Goal: Information Seeking & Learning: Learn about a topic

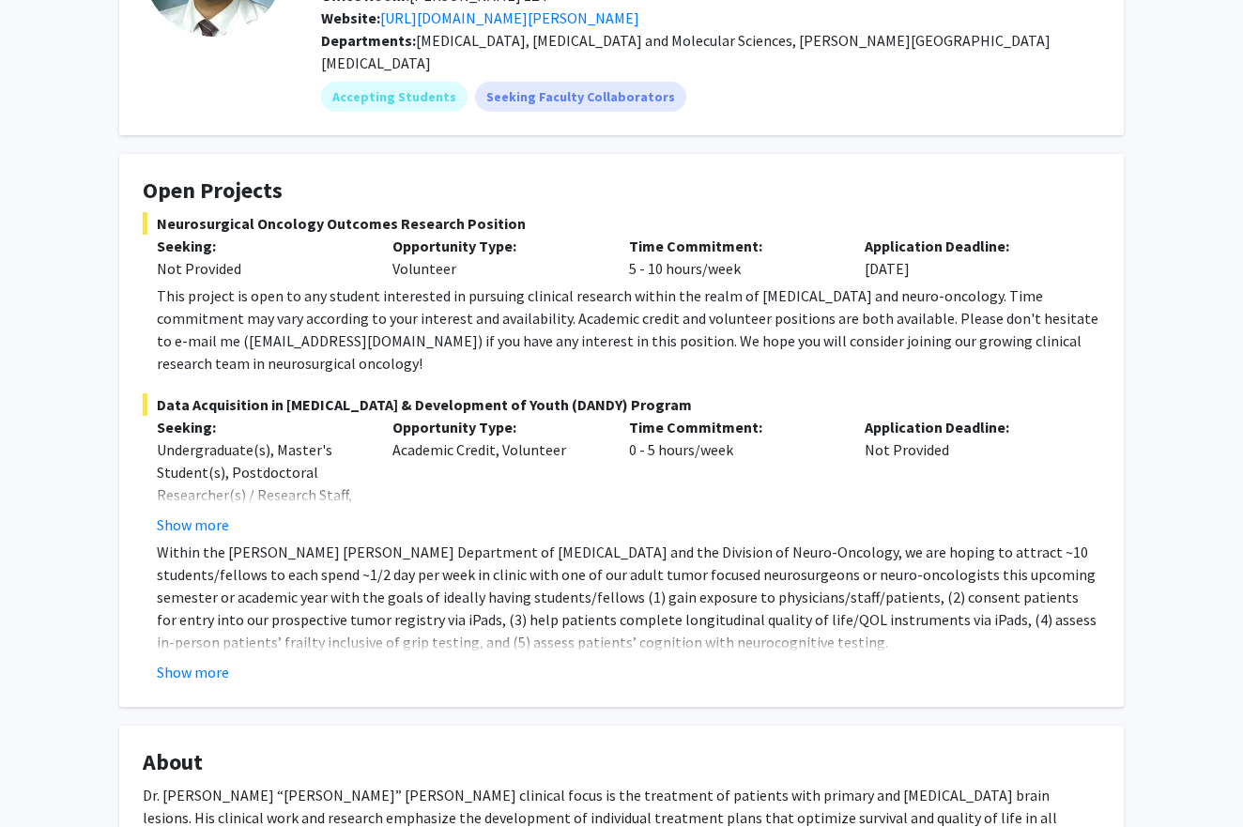
scroll to position [298, 0]
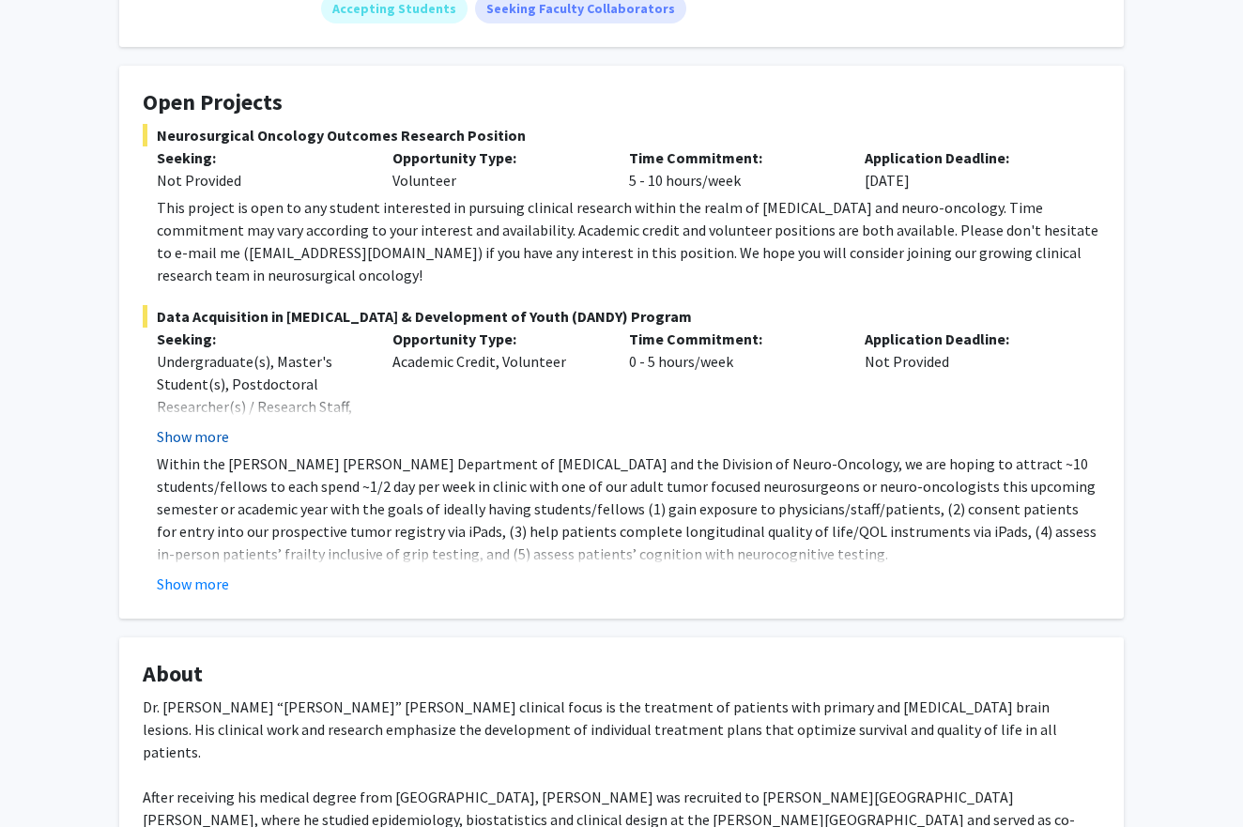
click at [196, 425] on button "Show more" at bounding box center [193, 436] width 72 height 23
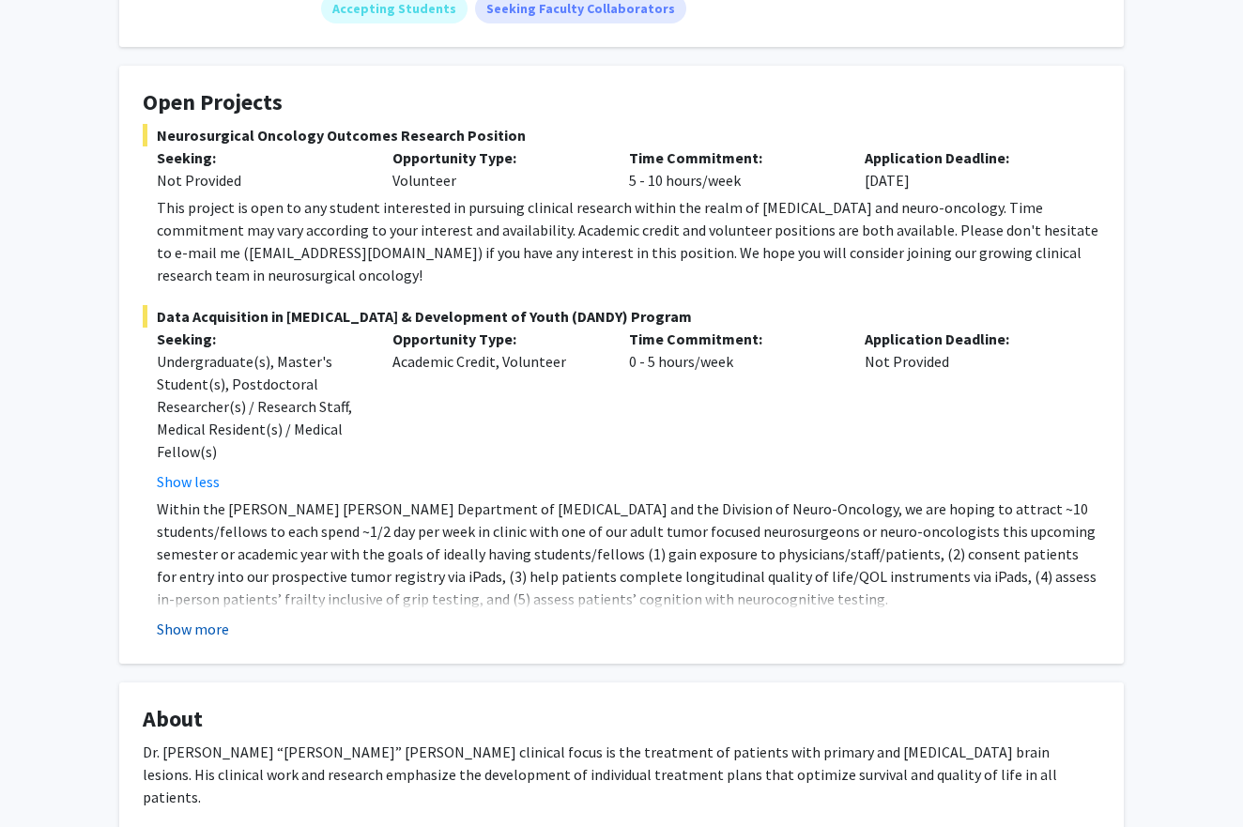
click at [205, 618] on button "Show more" at bounding box center [193, 629] width 72 height 23
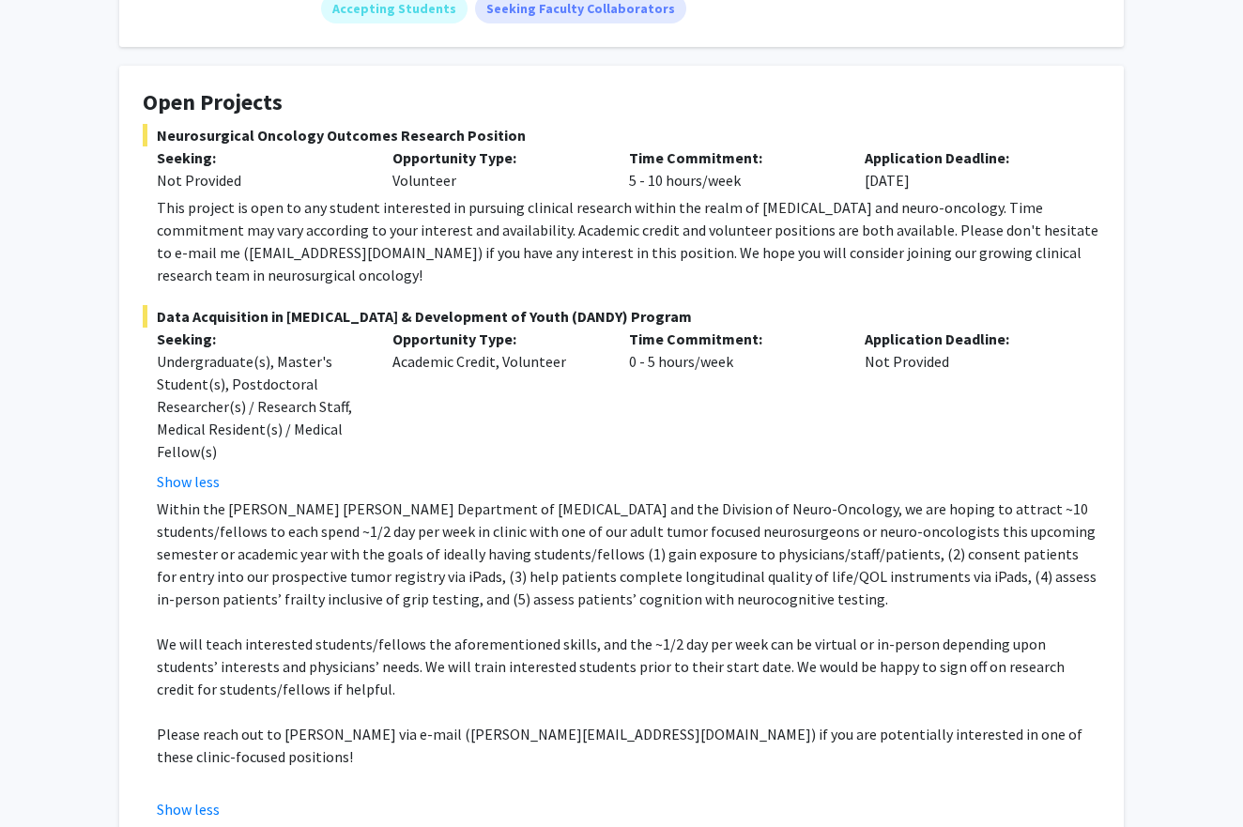
click at [373, 546] on p "Within the [PERSON_NAME] [PERSON_NAME] Department of [MEDICAL_DATA] and the Div…" at bounding box center [628, 554] width 943 height 113
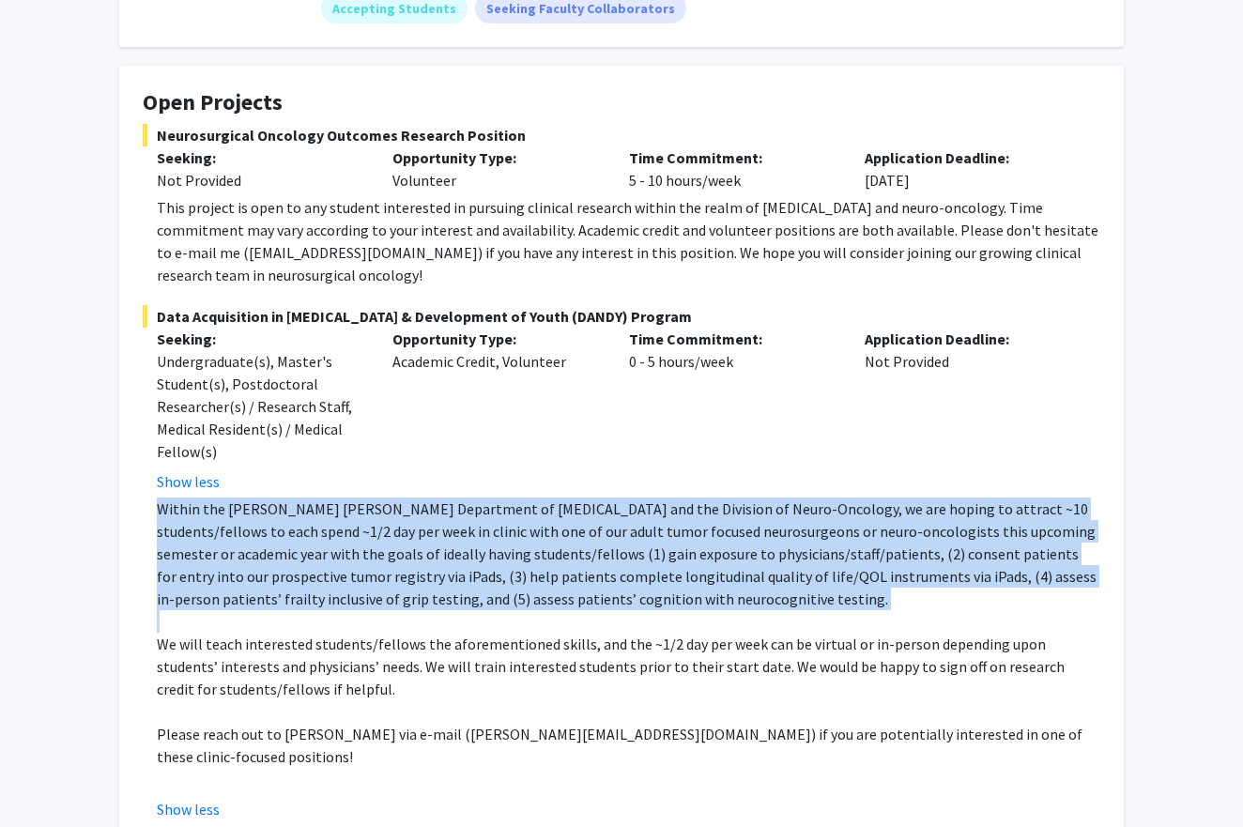
click at [373, 546] on p "Within the [PERSON_NAME] [PERSON_NAME] Department of [MEDICAL_DATA] and the Div…" at bounding box center [628, 554] width 943 height 113
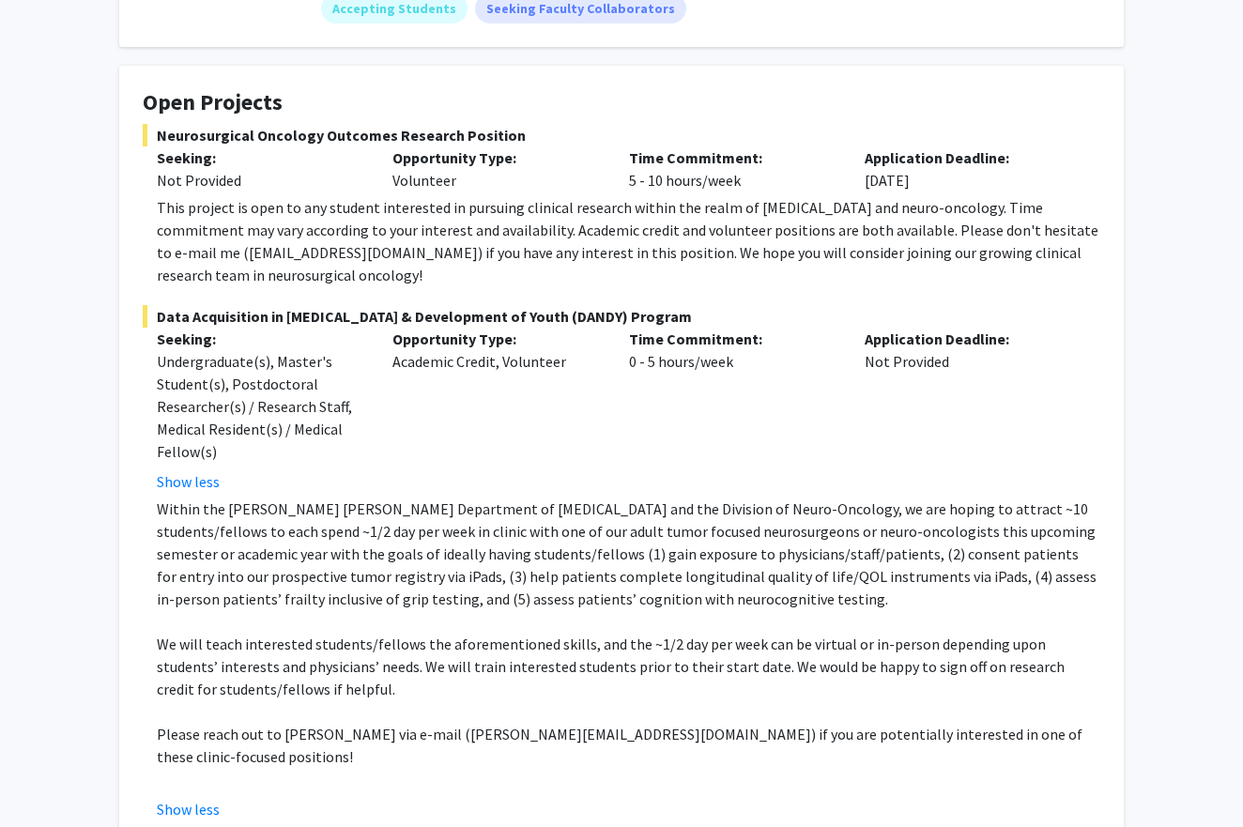
click at [387, 559] on p "Within the [PERSON_NAME] [PERSON_NAME] Department of [MEDICAL_DATA] and the Div…" at bounding box center [628, 554] width 943 height 113
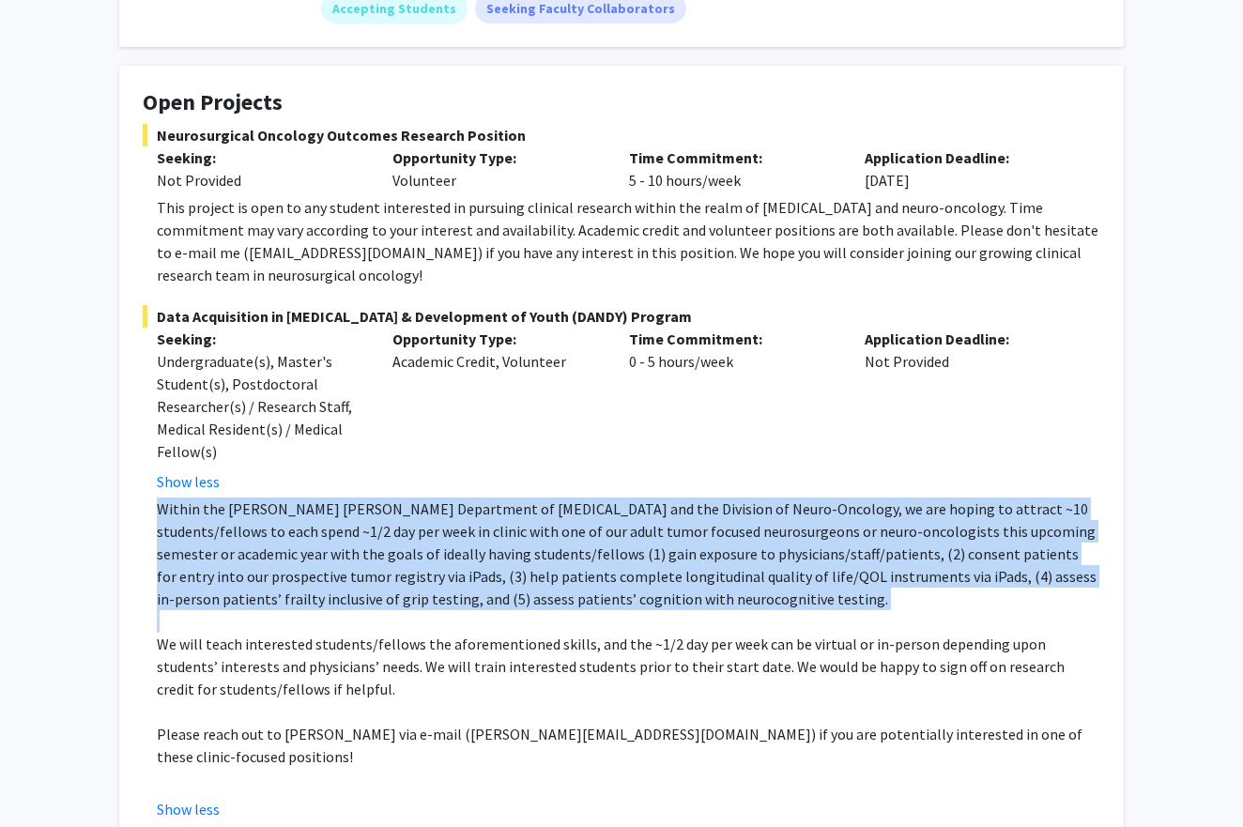
click at [387, 559] on p "Within the [PERSON_NAME] [PERSON_NAME] Department of [MEDICAL_DATA] and the Div…" at bounding box center [628, 554] width 943 height 113
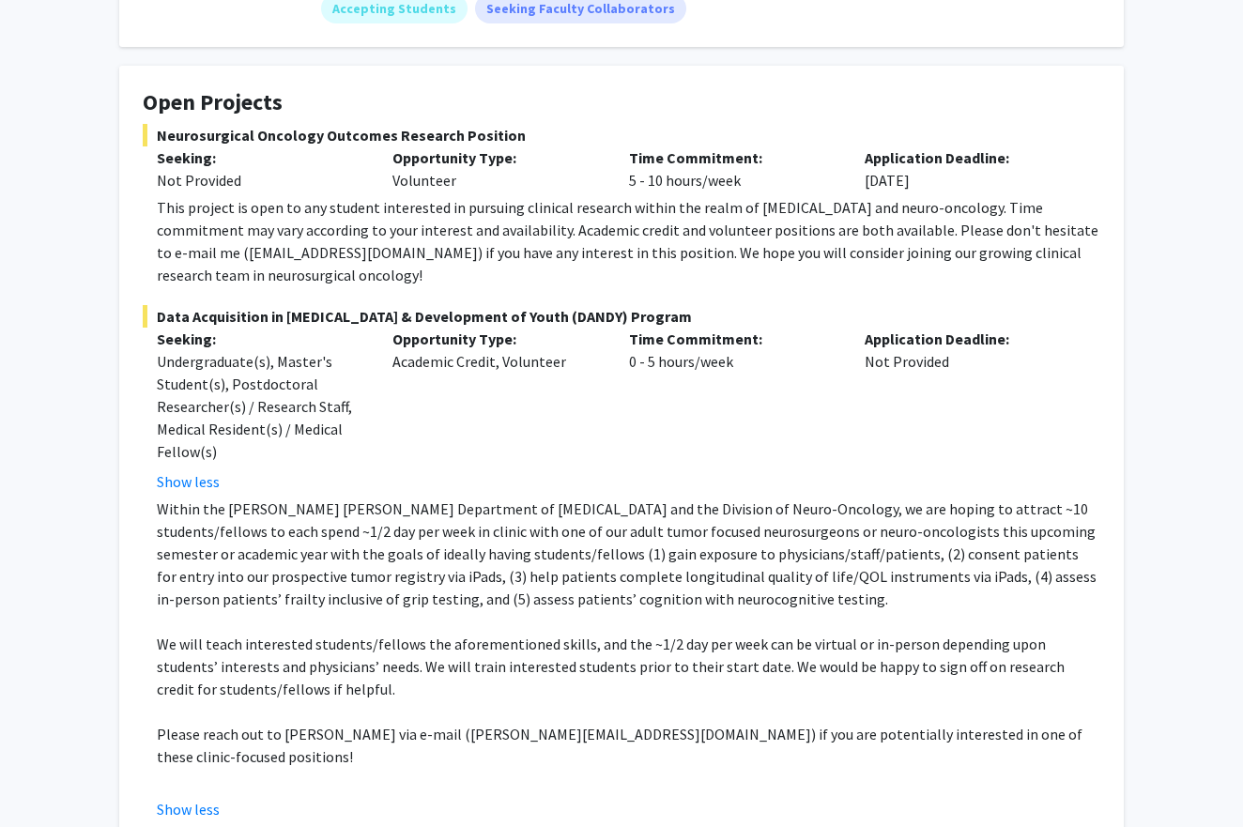
click at [441, 700] on p at bounding box center [628, 711] width 943 height 23
click at [430, 668] on p "We will teach interested students/fellows the aforementioned skills, and the ~1…" at bounding box center [628, 667] width 943 height 68
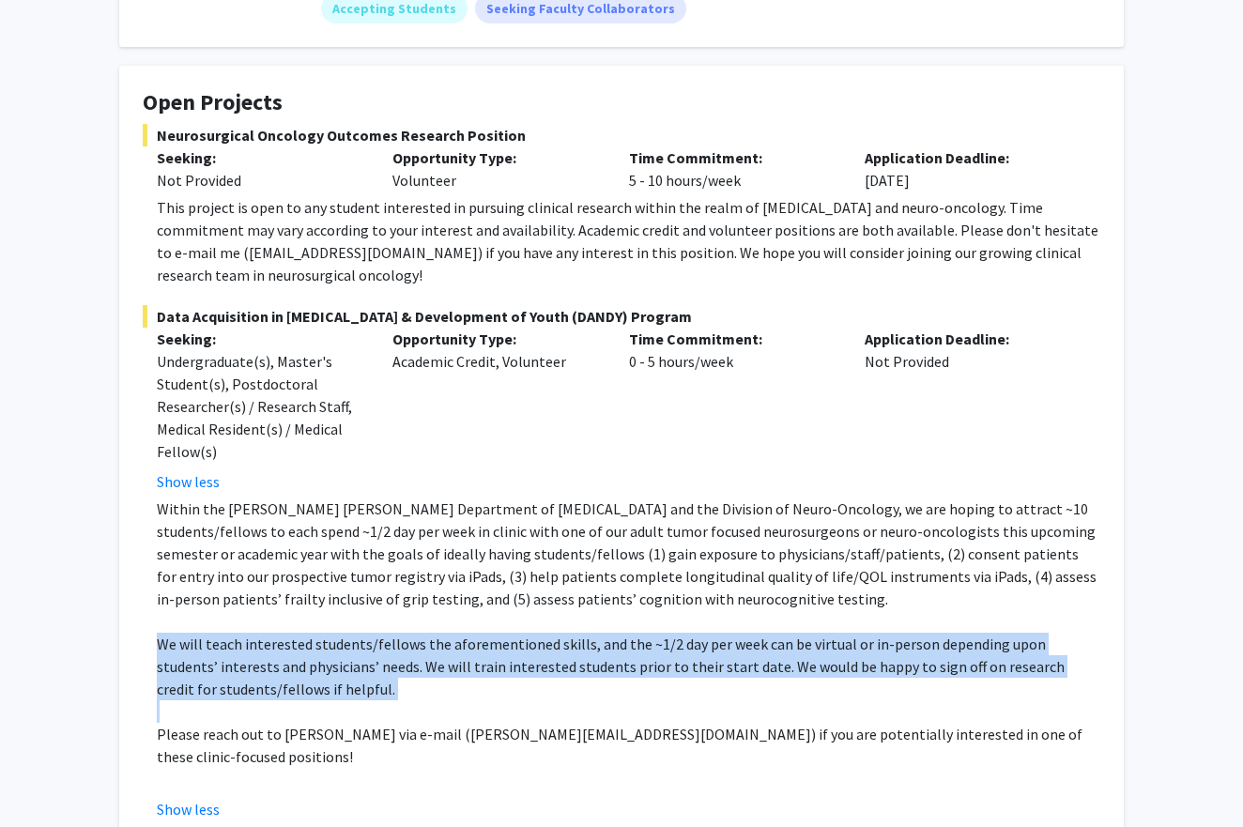
click at [430, 668] on p "We will teach interested students/fellows the aforementioned skills, and the ~1…" at bounding box center [628, 667] width 943 height 68
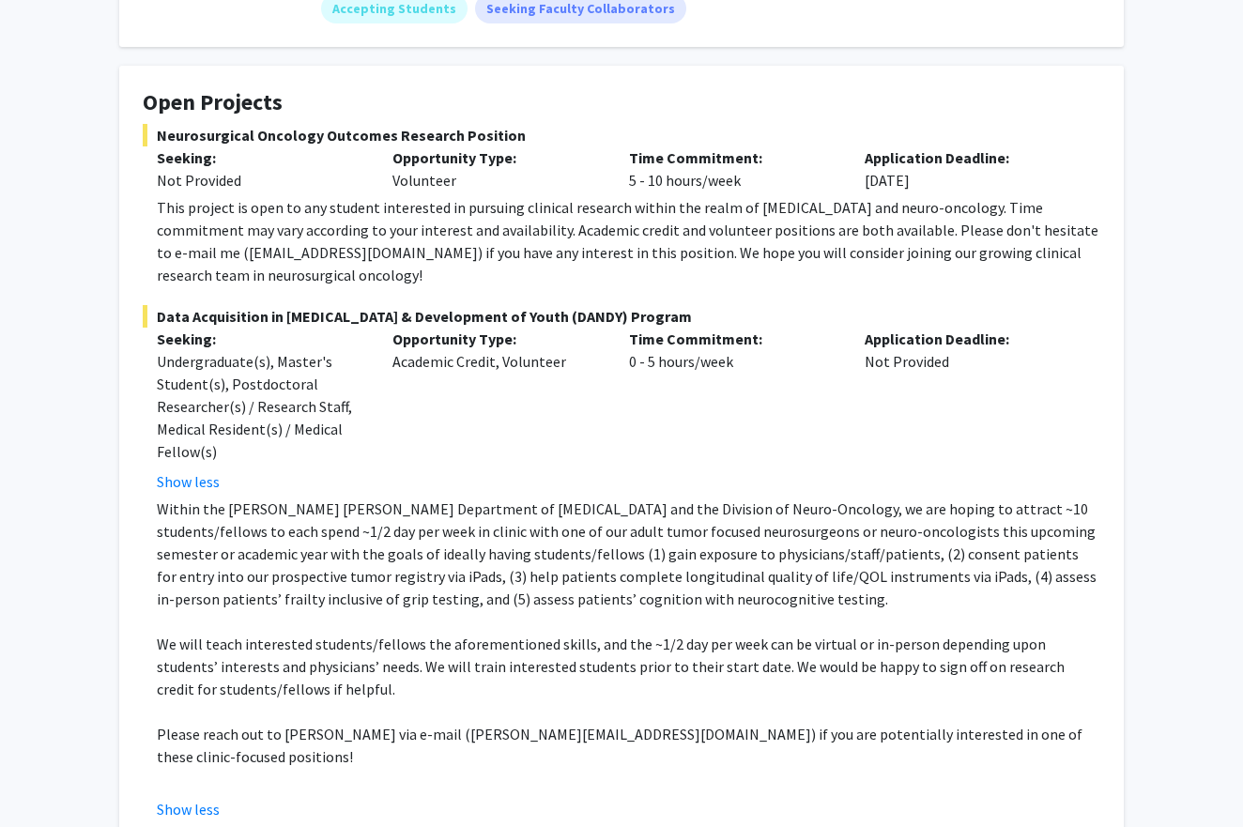
click at [443, 723] on p "Please reach out to [PERSON_NAME] via e-mail ([PERSON_NAME][EMAIL_ADDRESS][DOMA…" at bounding box center [628, 745] width 943 height 45
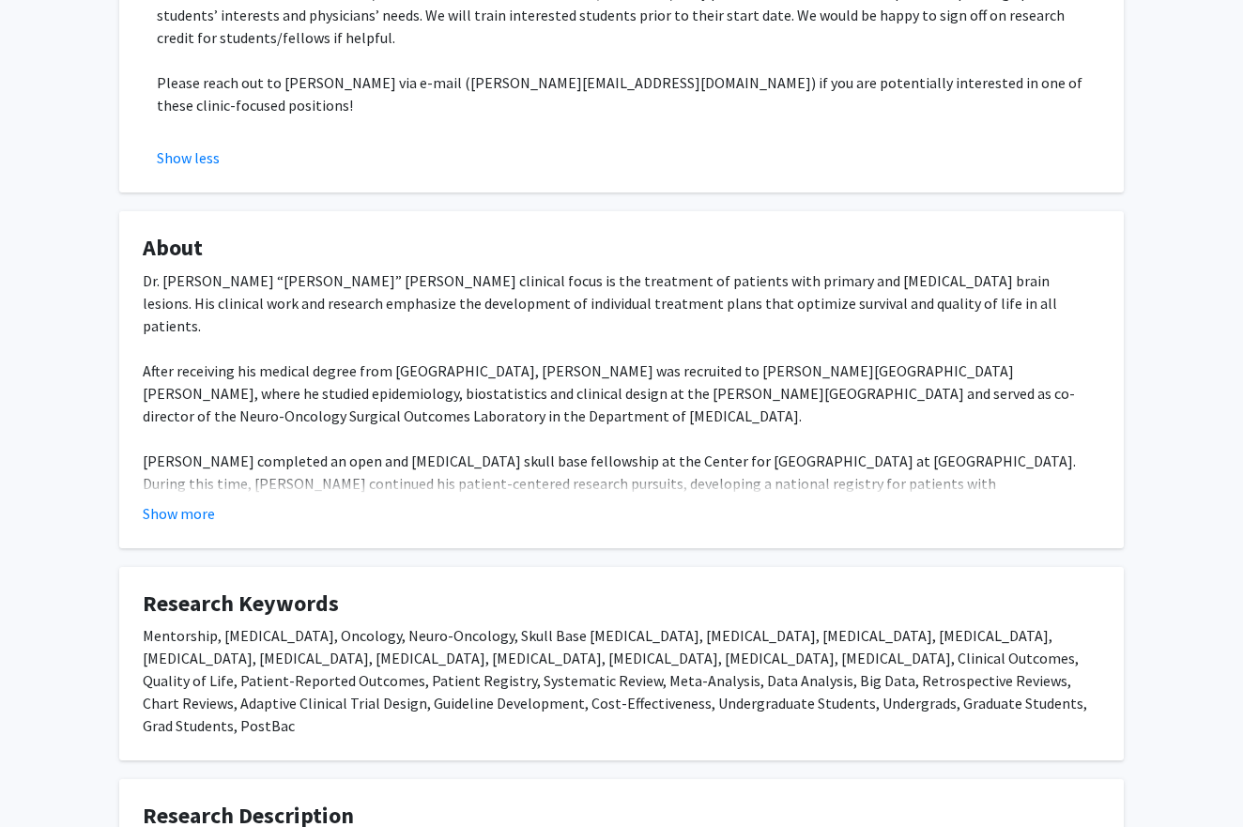
scroll to position [1006, 0]
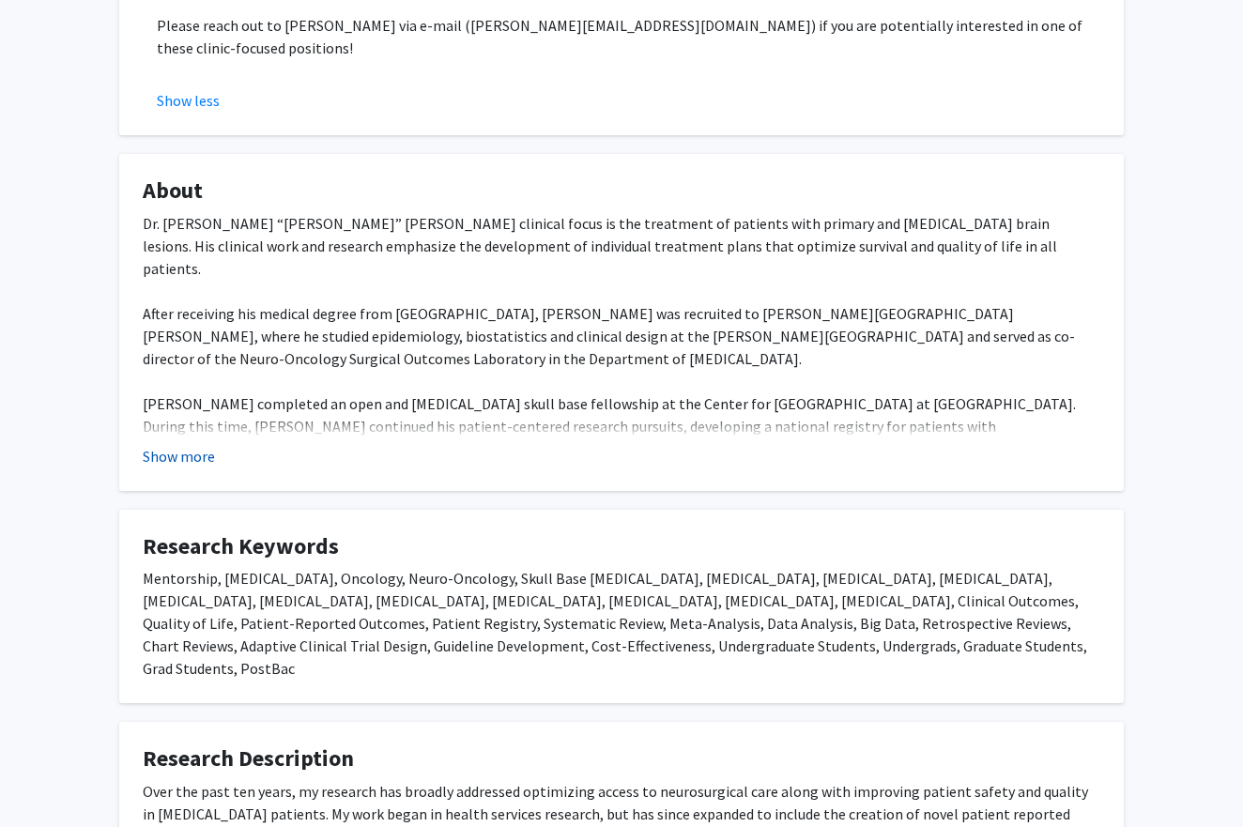
click at [206, 445] on button "Show more" at bounding box center [179, 456] width 72 height 23
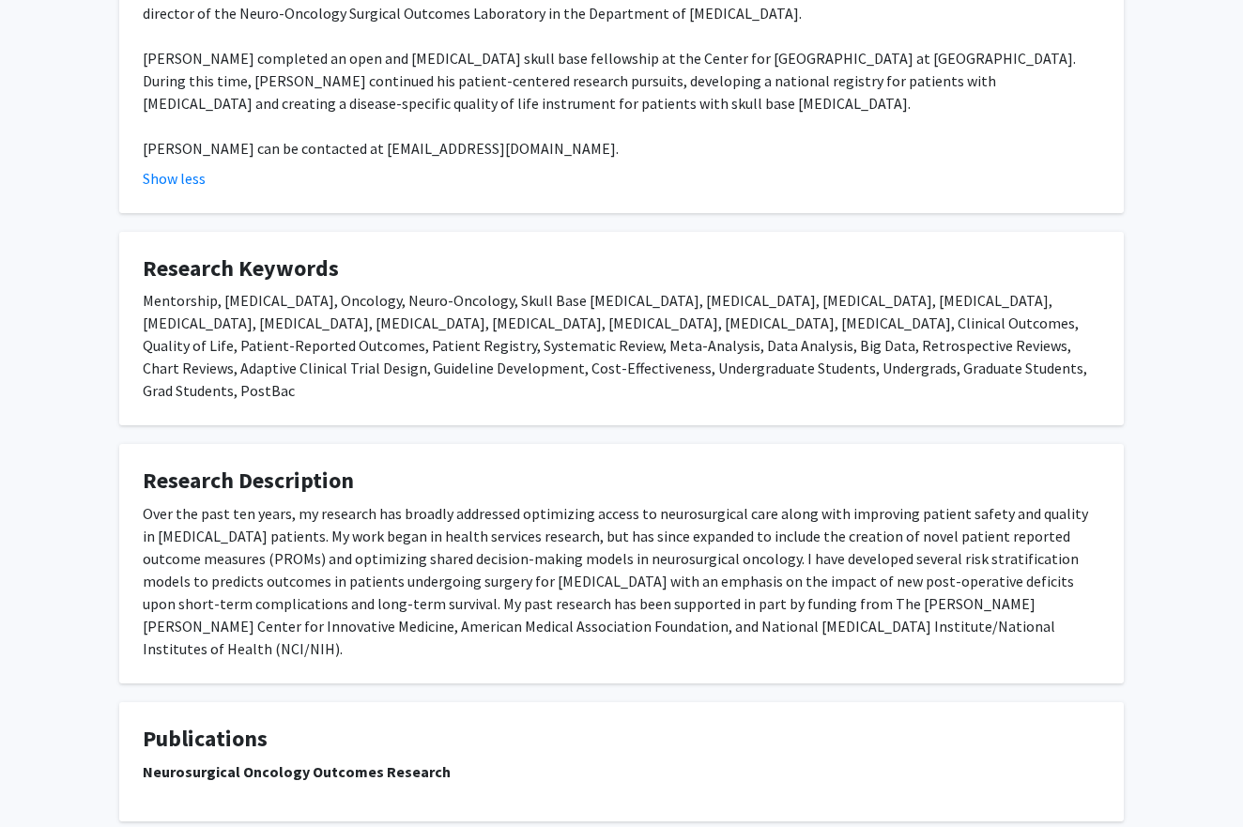
scroll to position [1350, 0]
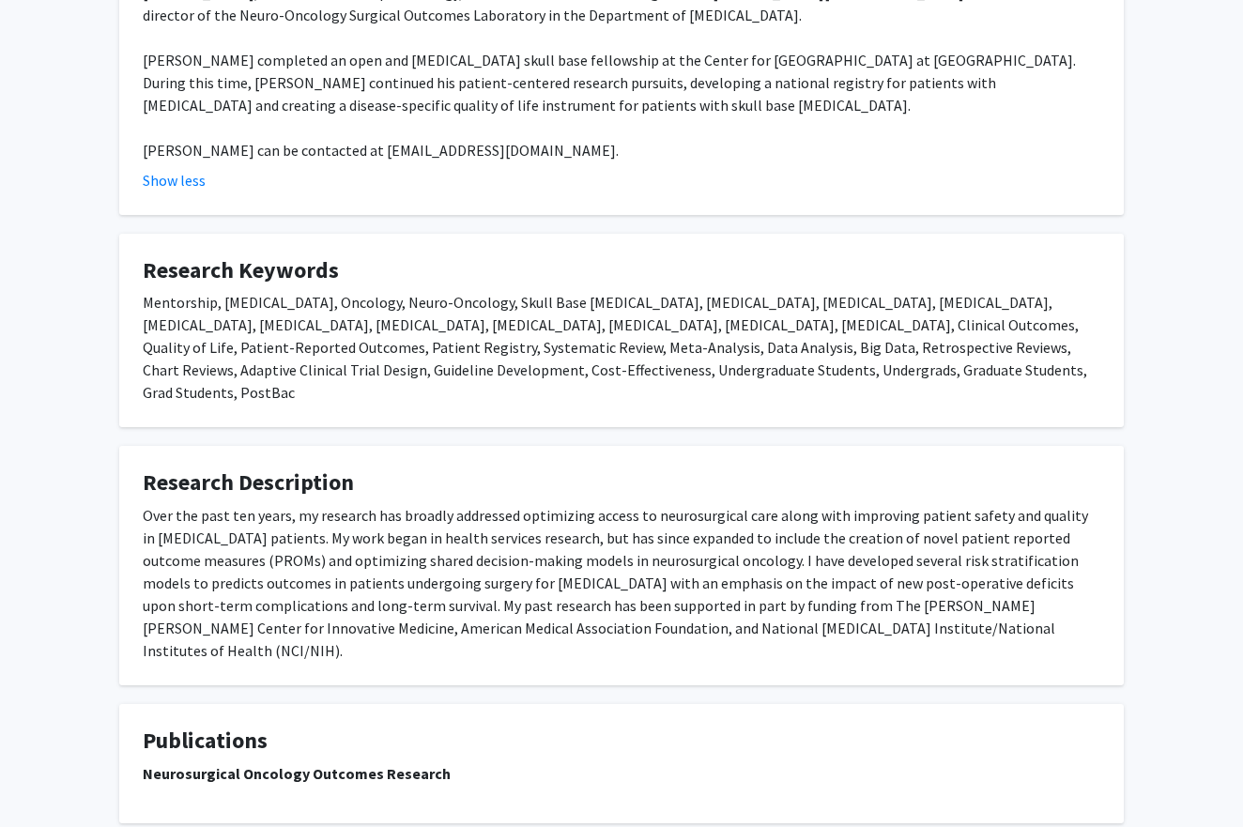
click at [346, 504] on div "Over the past ten years, my research has broadly addressed optimizing access to…" at bounding box center [622, 583] width 958 height 158
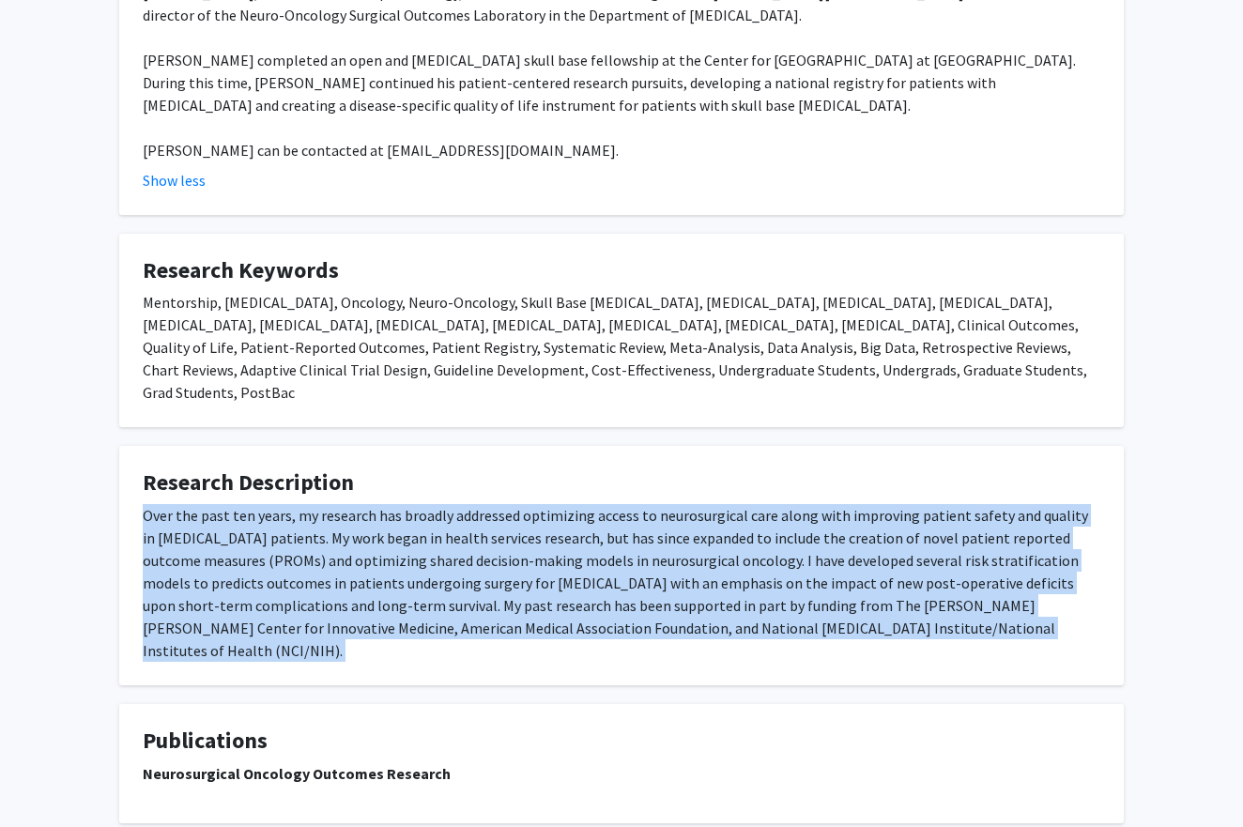
click at [346, 504] on div "Over the past ten years, my research has broadly addressed optimizing access to…" at bounding box center [622, 583] width 958 height 158
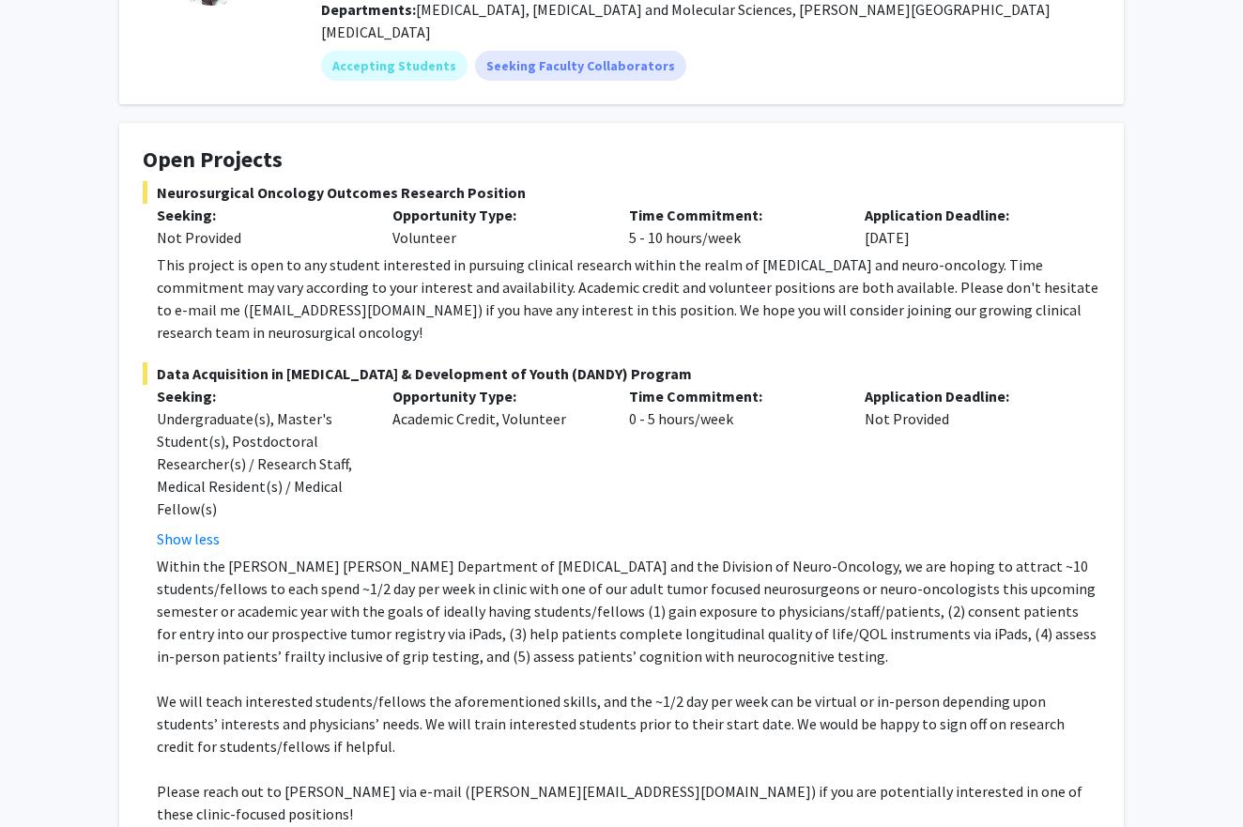
scroll to position [239, 0]
click at [455, 299] on div "This project is open to any student interested in pursuing clinical research wi…" at bounding box center [628, 299] width 943 height 90
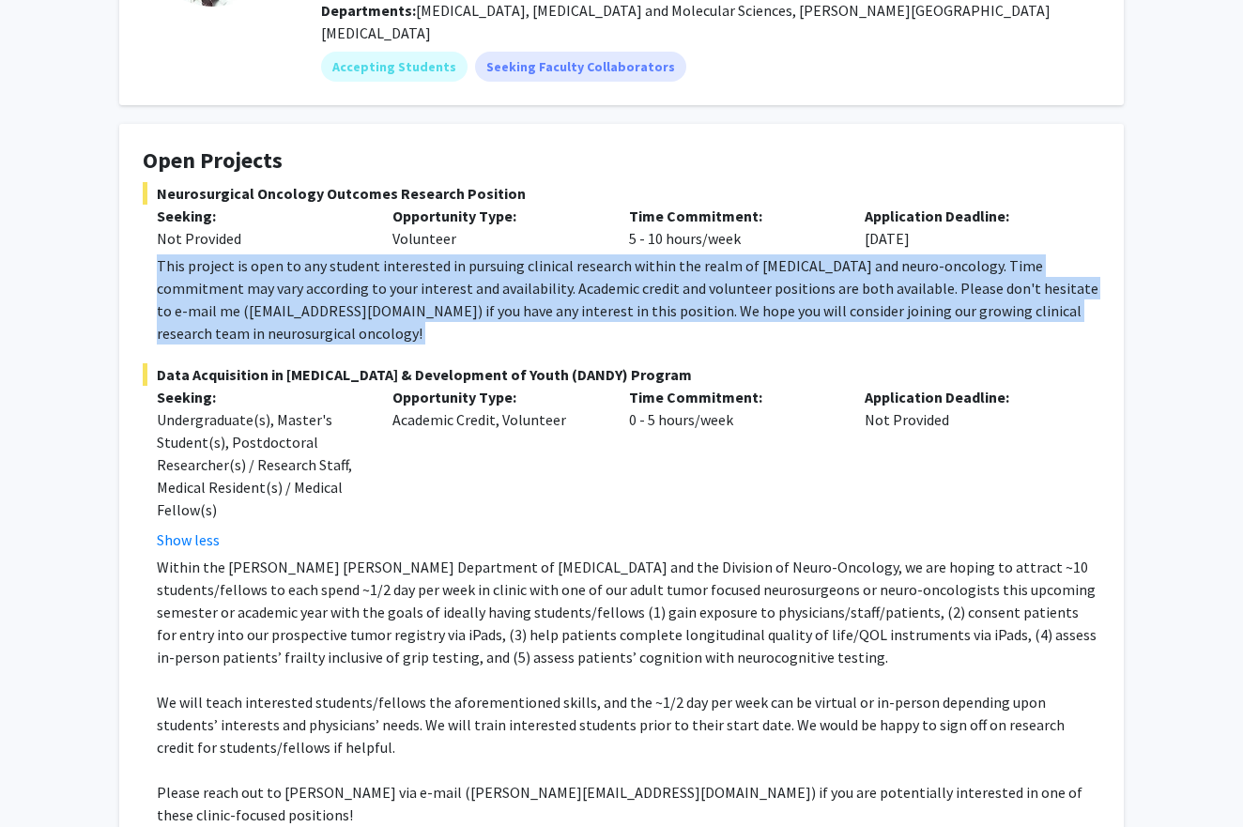
click at [455, 299] on div "This project is open to any student interested in pursuing clinical research wi…" at bounding box center [628, 299] width 943 height 90
click at [460, 302] on div "This project is open to any student interested in pursuing clinical research wi…" at bounding box center [628, 299] width 943 height 90
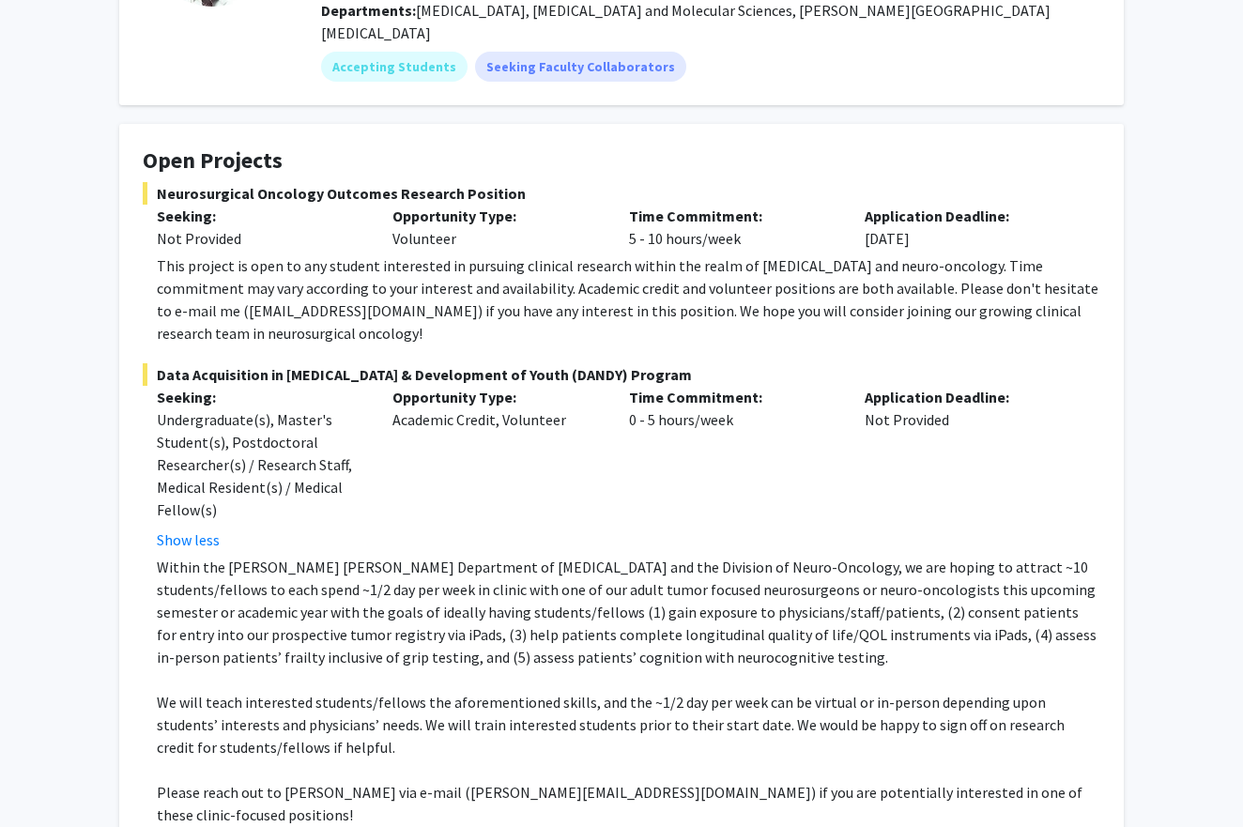
click at [460, 302] on div "This project is open to any student interested in pursuing clinical research wi…" at bounding box center [628, 299] width 943 height 90
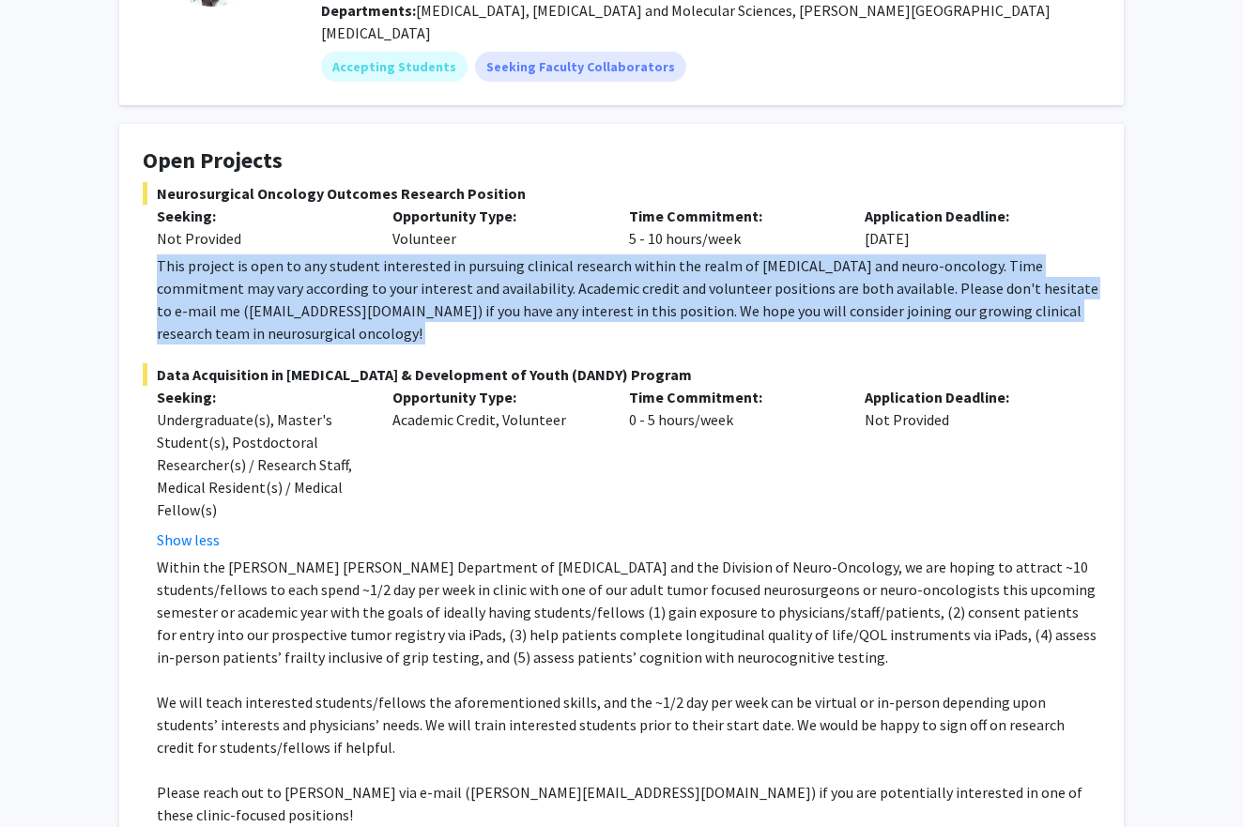
click at [460, 302] on div "This project is open to any student interested in pursuing clinical research wi…" at bounding box center [628, 299] width 943 height 90
click at [460, 301] on div "This project is open to any student interested in pursuing clinical research wi…" at bounding box center [628, 299] width 943 height 90
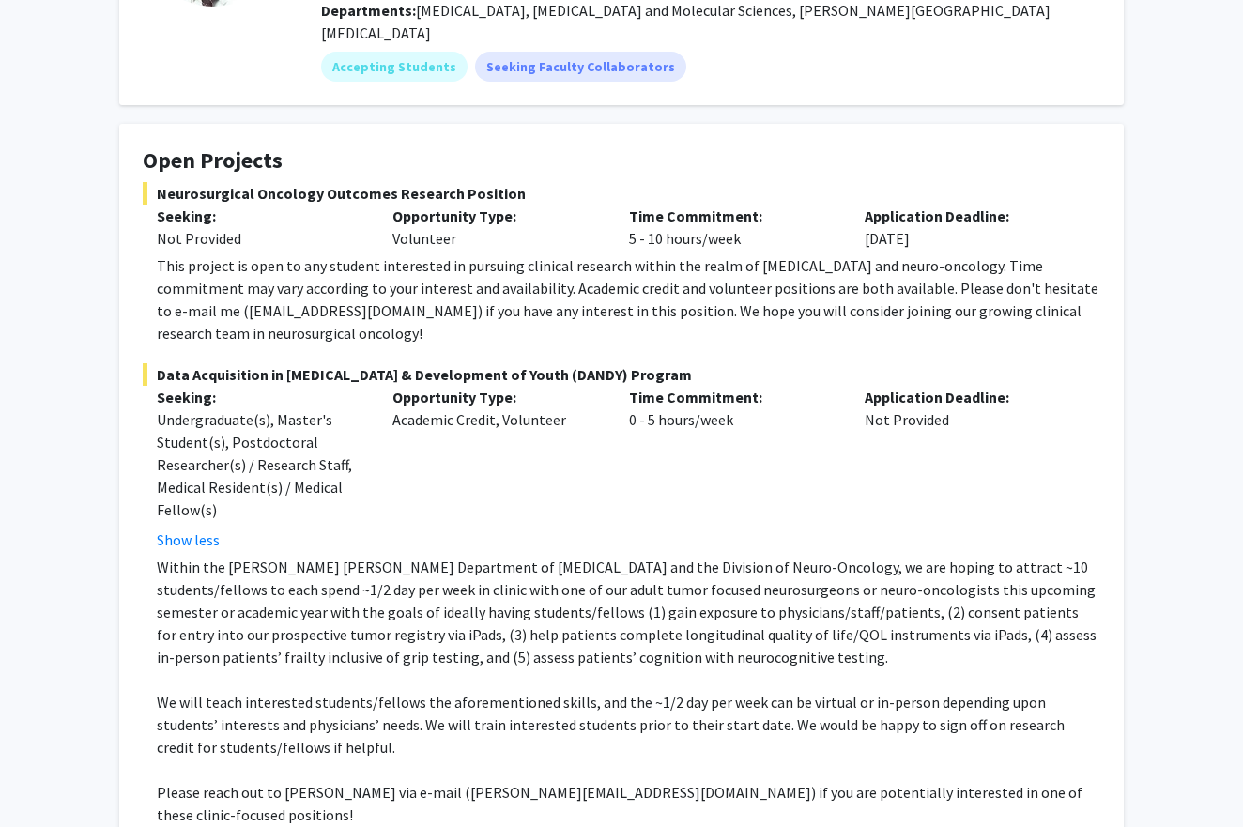
click at [332, 556] on p "Within the [PERSON_NAME] [PERSON_NAME] Department of [MEDICAL_DATA] and the Div…" at bounding box center [628, 612] width 943 height 113
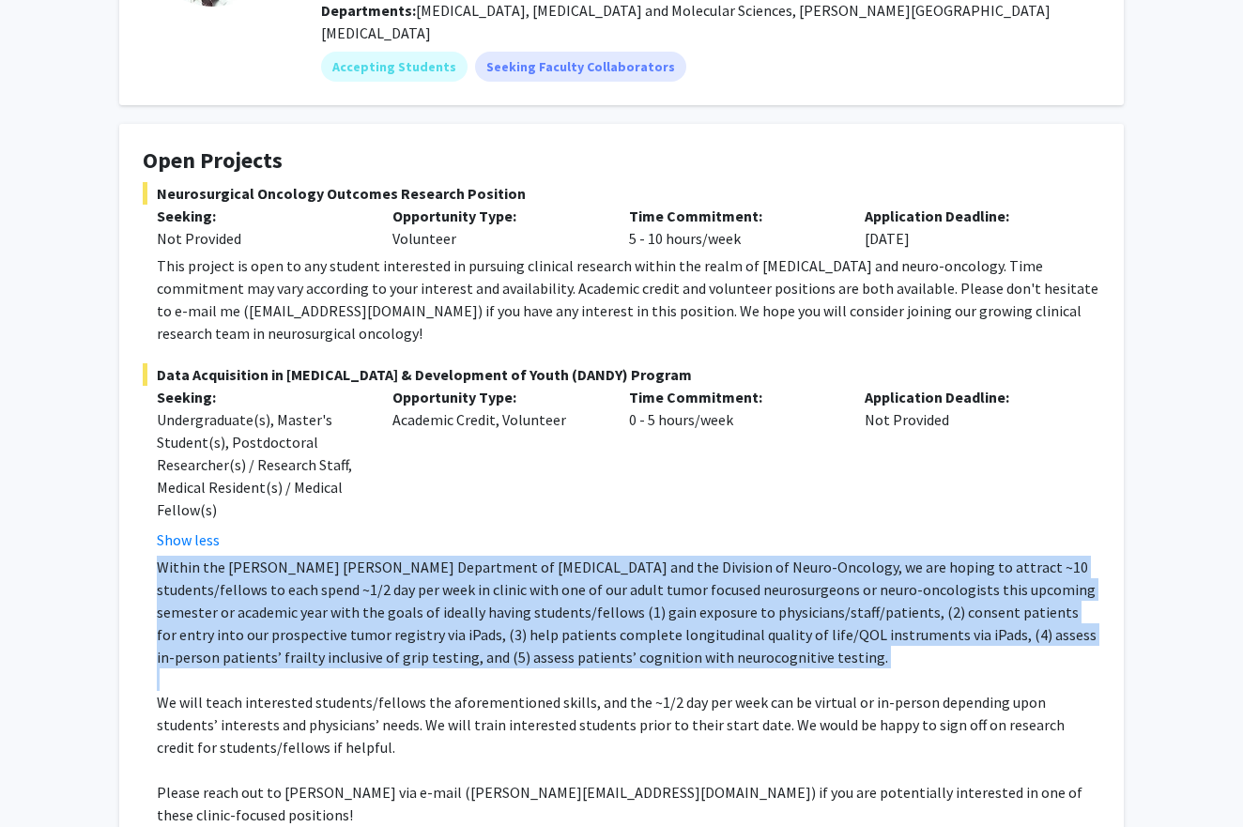
click at [332, 556] on p "Within the [PERSON_NAME] [PERSON_NAME] Department of [MEDICAL_DATA] and the Div…" at bounding box center [628, 612] width 943 height 113
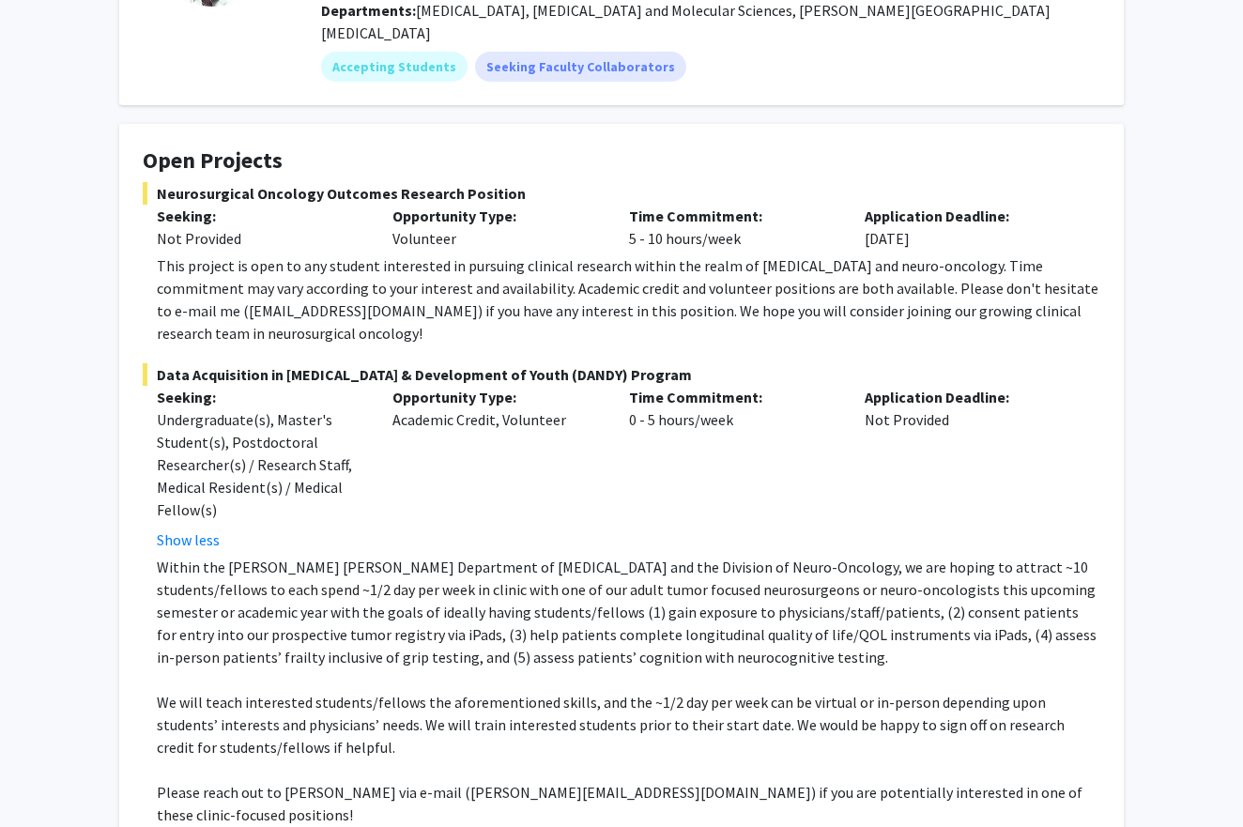
click at [354, 697] on p "We will teach interested students/fellows the aforementioned skills, and the ~1…" at bounding box center [628, 725] width 943 height 68
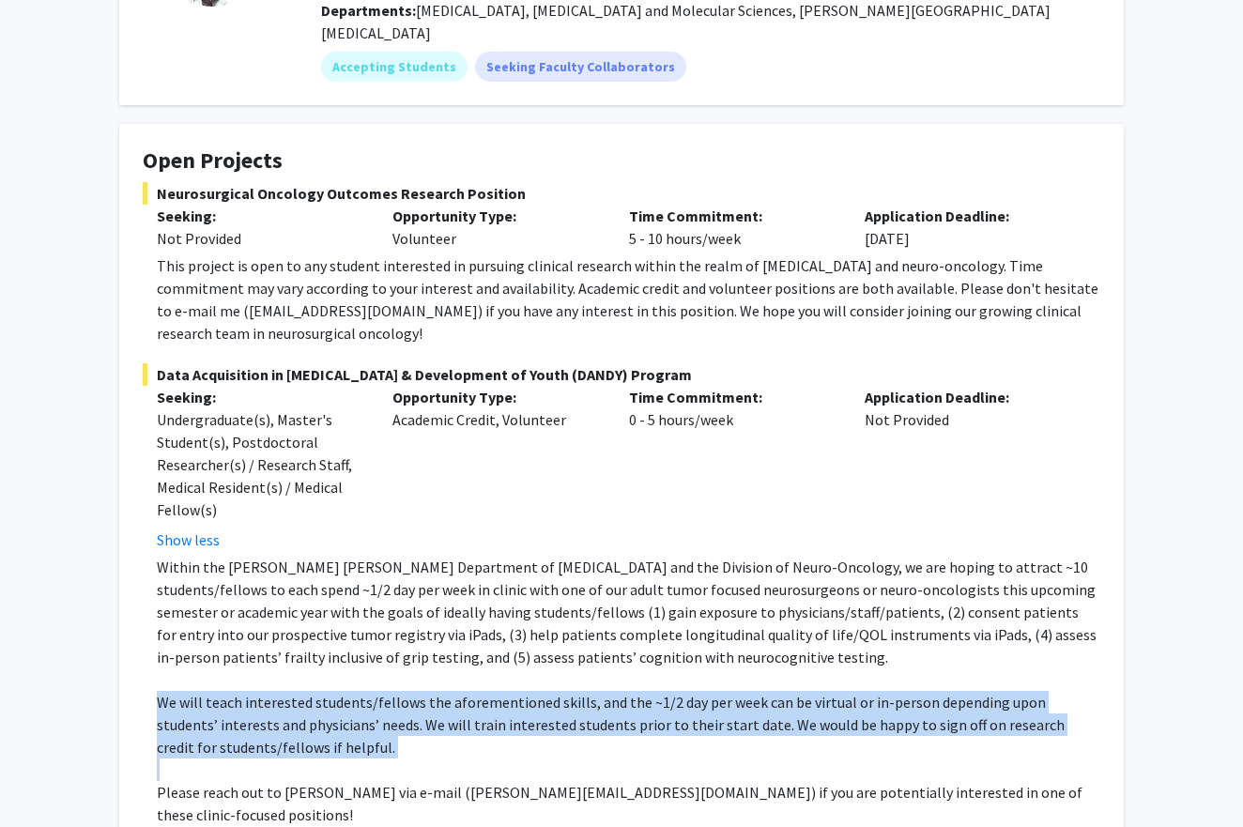
click at [354, 697] on p "We will teach interested students/fellows the aforementioned skills, and the ~1…" at bounding box center [628, 725] width 943 height 68
click at [357, 691] on p "We will teach interested students/fellows the aforementioned skills, and the ~1…" at bounding box center [628, 725] width 943 height 68
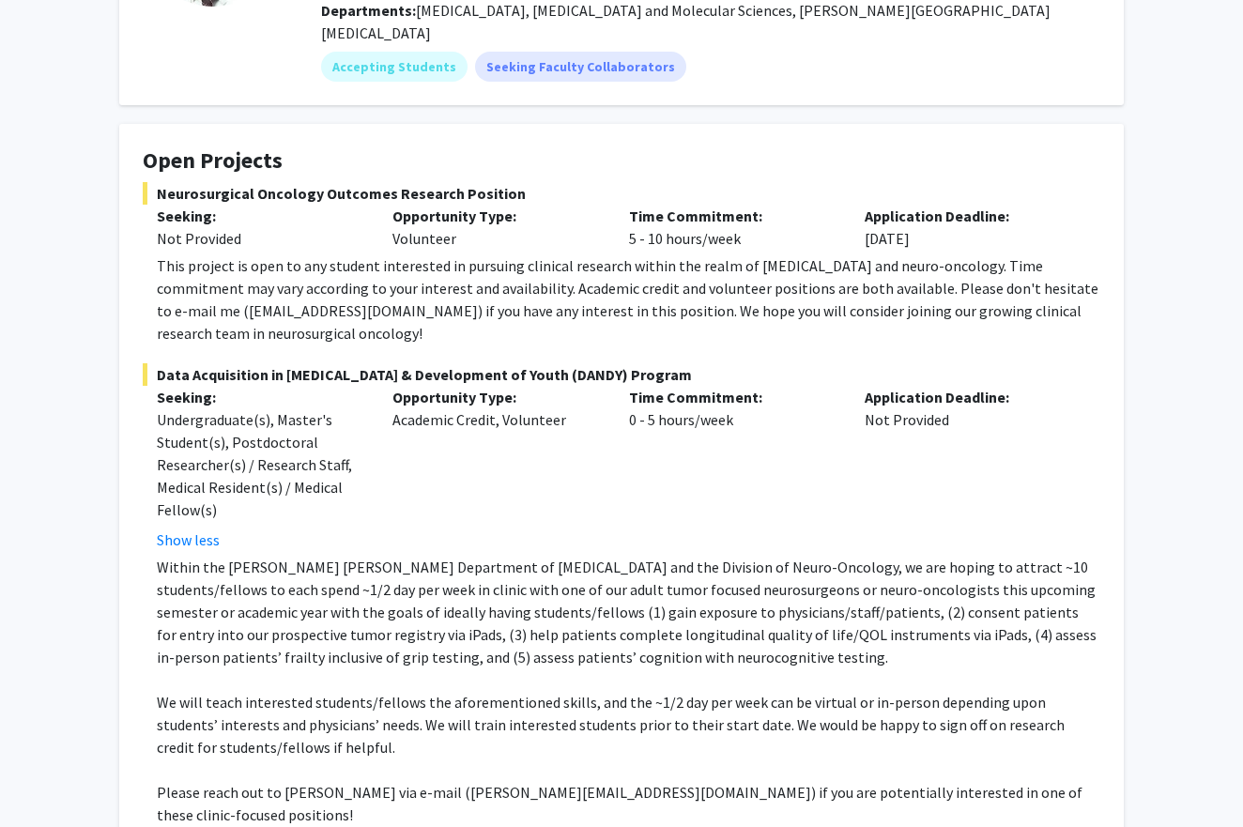
click at [364, 639] on p "Within the [PERSON_NAME] [PERSON_NAME] Department of [MEDICAL_DATA] and the Div…" at bounding box center [628, 612] width 943 height 113
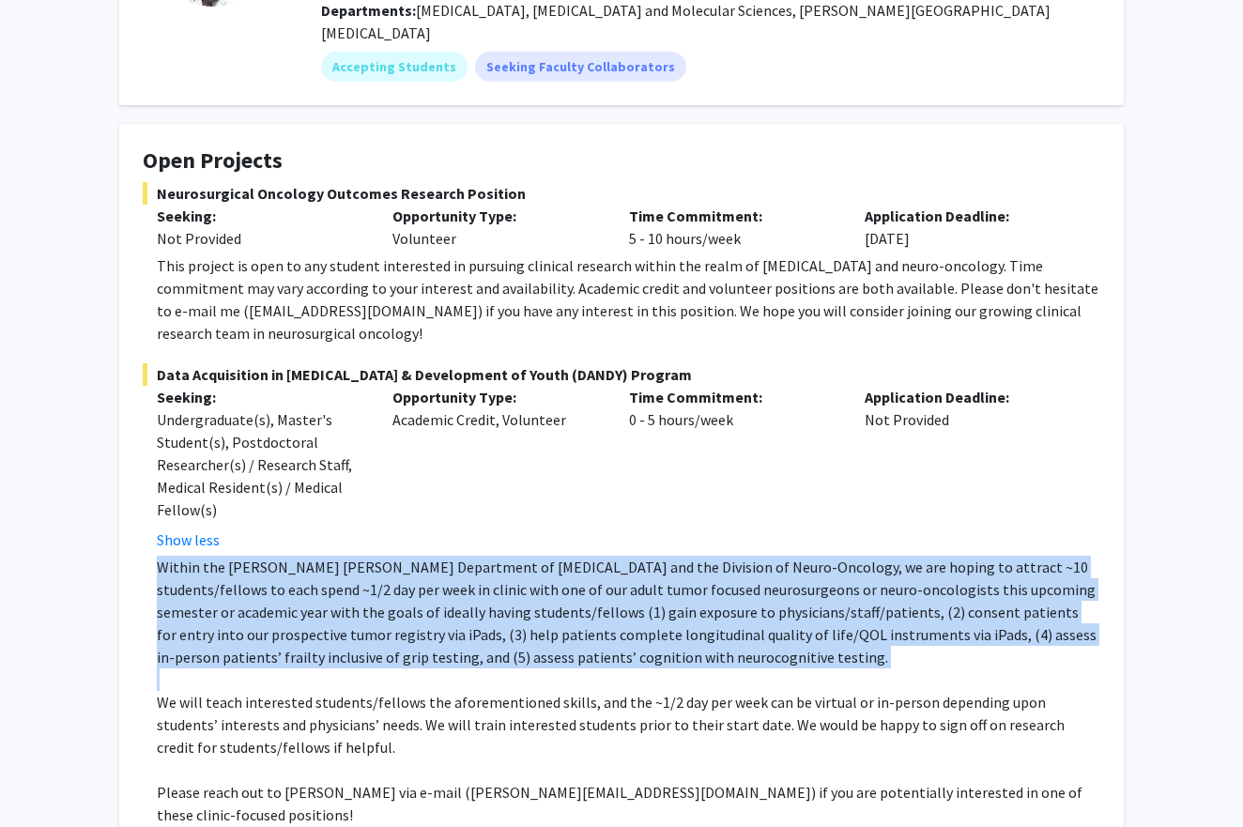
click at [364, 639] on p "Within the [PERSON_NAME] [PERSON_NAME] Department of [MEDICAL_DATA] and the Div…" at bounding box center [628, 612] width 943 height 113
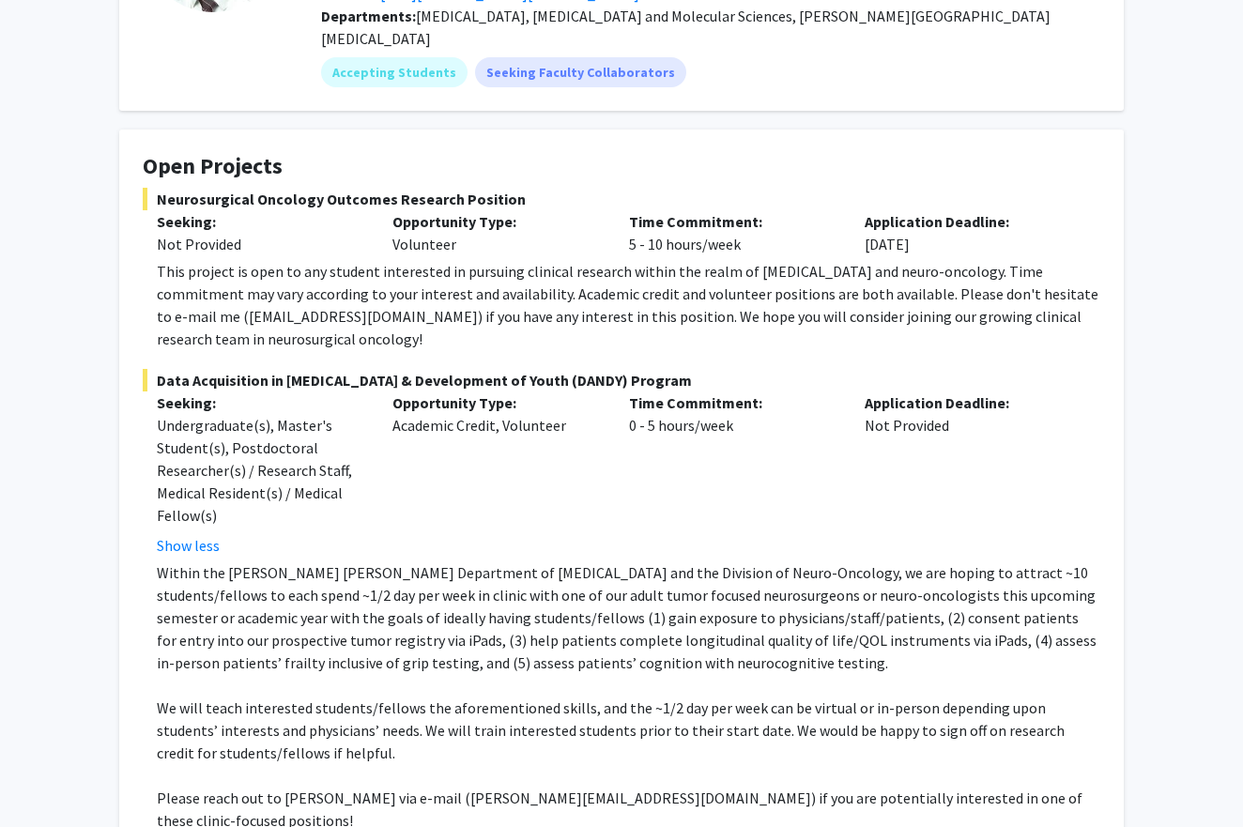
scroll to position [234, 0]
